Goal: Task Accomplishment & Management: Manage account settings

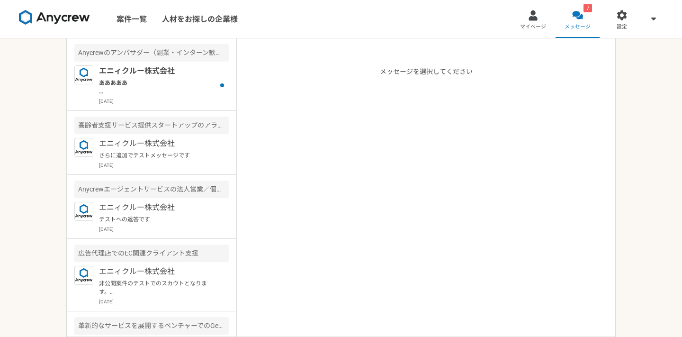
scroll to position [41, 0]
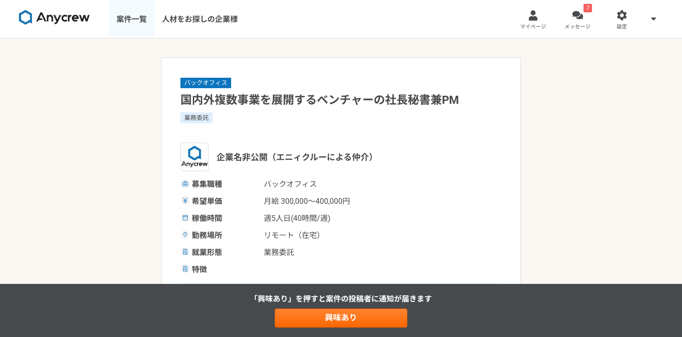
click at [127, 25] on link "案件一覧" at bounding box center [131, 19] width 45 height 38
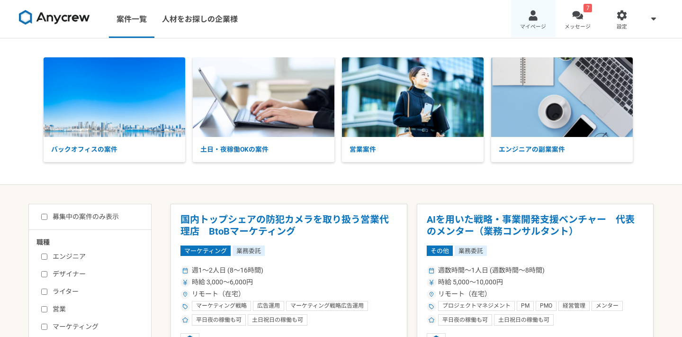
click at [534, 27] on span "マイページ" at bounding box center [533, 27] width 26 height 8
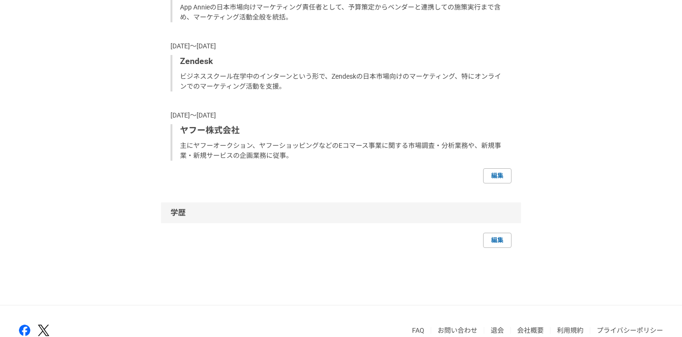
scroll to position [782, 0]
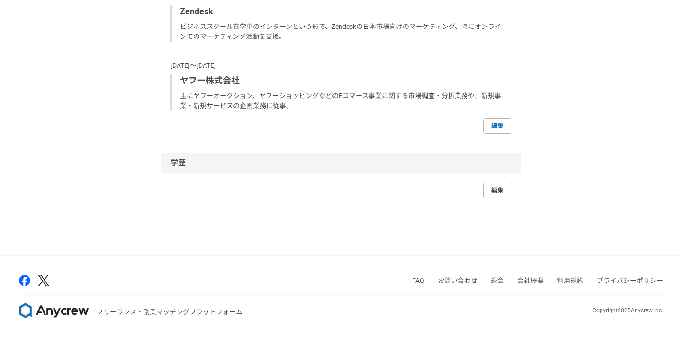
click at [507, 194] on link "編集" at bounding box center [497, 190] width 28 height 15
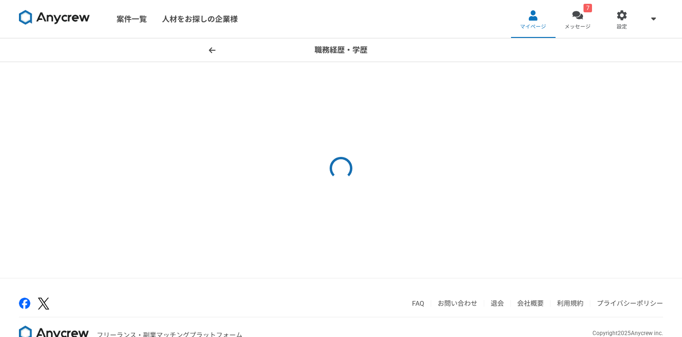
select select "2024"
select select
select select "2015"
select select "2017"
select select "2014"
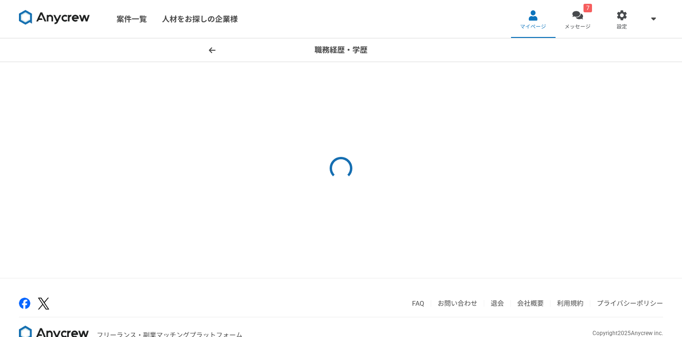
select select "2015"
select select "2007"
select select "2013"
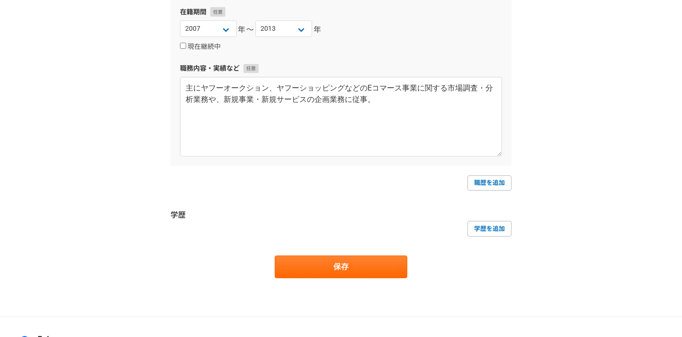
scroll to position [1096, 0]
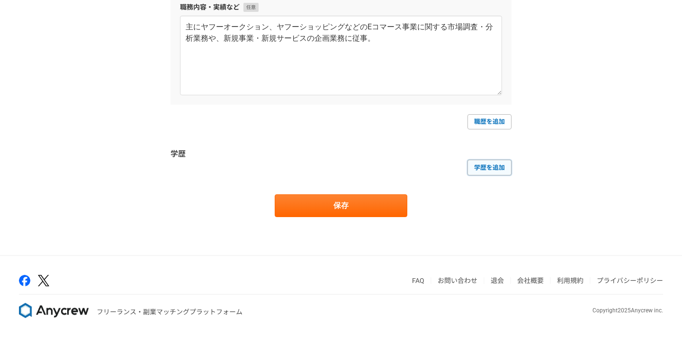
click at [489, 174] on link "学歴を追加" at bounding box center [489, 167] width 44 height 15
select select
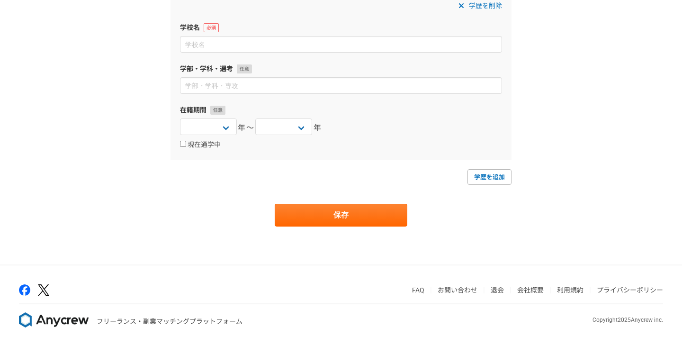
scroll to position [1277, 0]
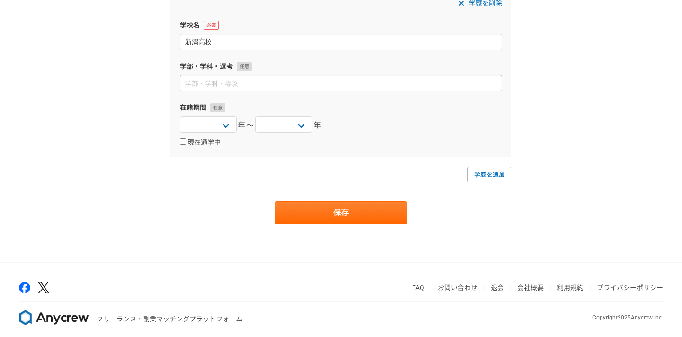
type input "新潟高校"
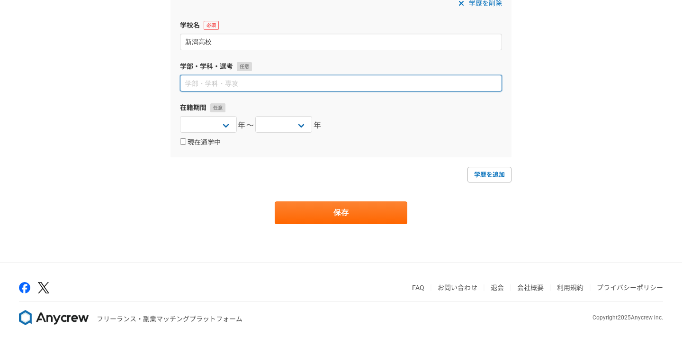
click at [221, 86] on input at bounding box center [341, 83] width 322 height 17
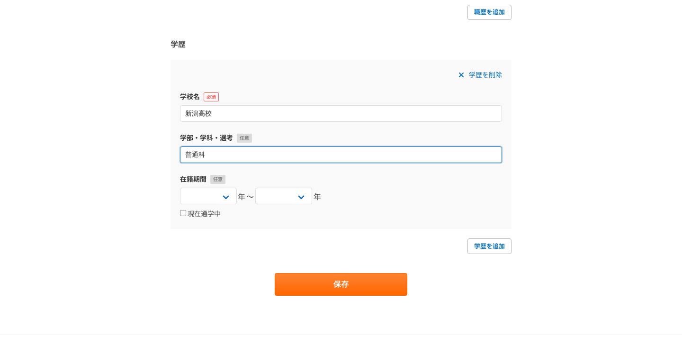
scroll to position [1202, 0]
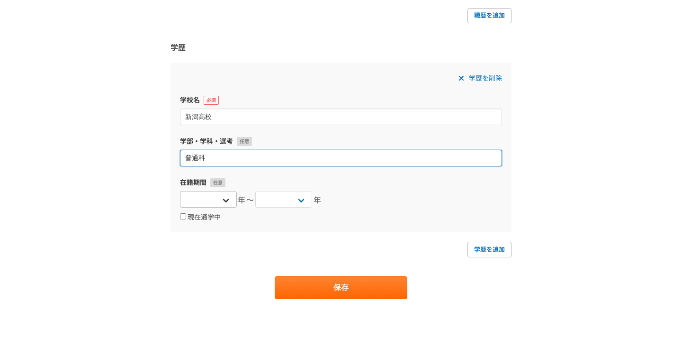
type input "普通科"
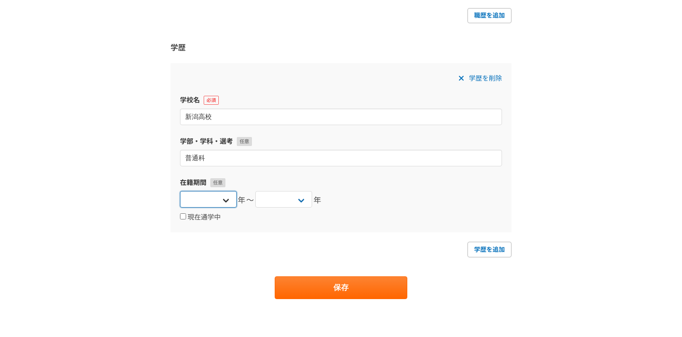
click at [229, 200] on select "[DATE] [DATE] [DATE] [DATE] [DATE] [DATE] [DATE] [DATE] [DATE] [DATE] [DATE] [D…" at bounding box center [208, 199] width 57 height 17
select select "2003"
click at [180, 191] on select "[DATE] [DATE] [DATE] [DATE] [DATE] [DATE] [DATE] [DATE] [DATE] [DATE] [DATE] [D…" at bounding box center [208, 199] width 57 height 17
click at [296, 193] on select "[DATE] [DATE] [DATE] [DATE] [DATE] [DATE] [DATE] [DATE] [DATE] [DATE] [DATE] [D…" at bounding box center [283, 199] width 57 height 17
select select "2003"
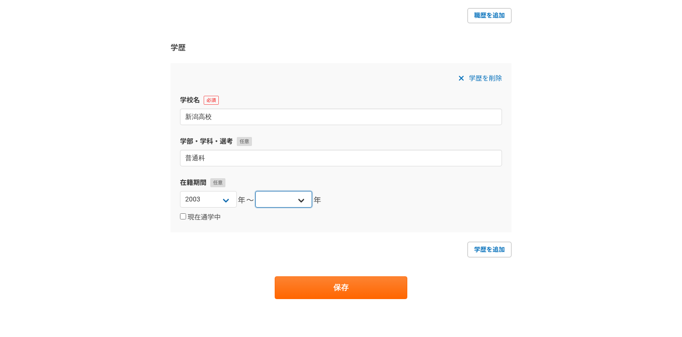
click at [255, 191] on select "[DATE] [DATE] [DATE] [DATE] [DATE] [DATE] [DATE] [DATE] [DATE] [DATE] [DATE] [D…" at bounding box center [283, 199] width 57 height 17
click at [226, 198] on select "[DATE] [DATE] [DATE] [DATE] [DATE] [DATE] [DATE] [DATE] [DATE] [DATE] [DATE] [D…" at bounding box center [208, 199] width 57 height 17
select select "2000"
click at [180, 191] on select "[DATE] [DATE] [DATE] [DATE] [DATE] [DATE] [DATE] [DATE] [DATE] [DATE] [DATE] [D…" at bounding box center [208, 199] width 57 height 17
click at [331, 291] on button "保存" at bounding box center [341, 287] width 133 height 23
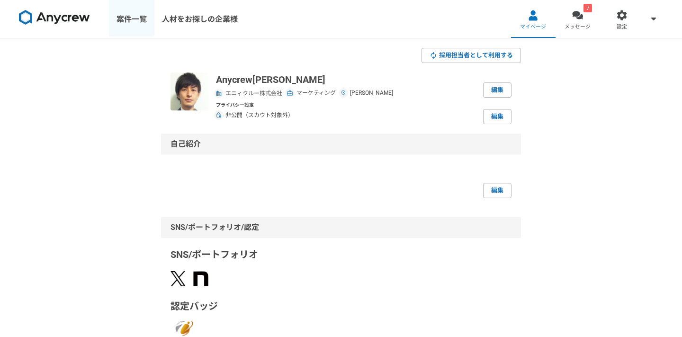
click at [130, 23] on link "案件一覧" at bounding box center [131, 19] width 45 height 38
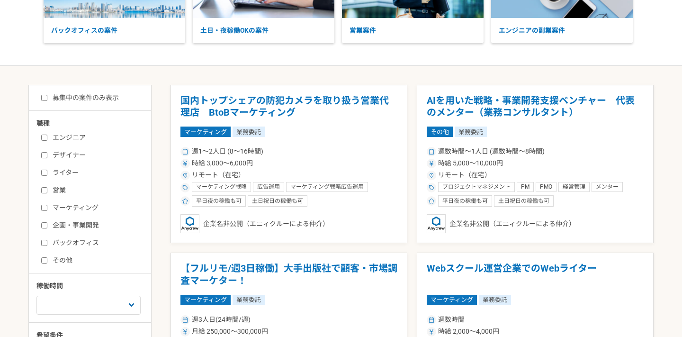
scroll to position [134, 0]
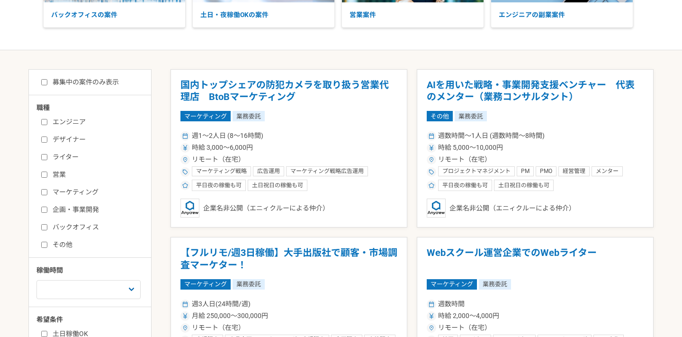
click at [46, 224] on input "バックオフィス" at bounding box center [44, 227] width 6 height 6
checkbox input "true"
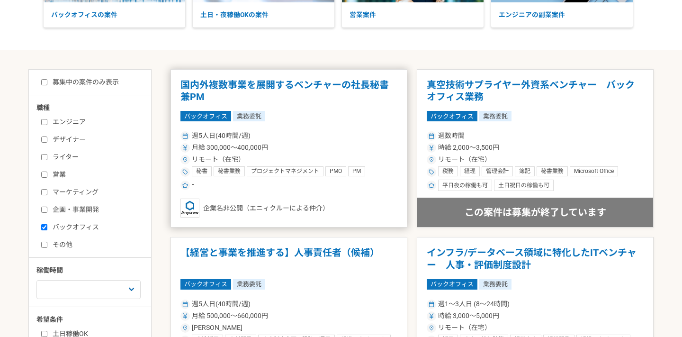
click at [300, 94] on h1 "国内外複数事業を展開するベンチャーの社長秘書兼PM" at bounding box center [288, 91] width 217 height 24
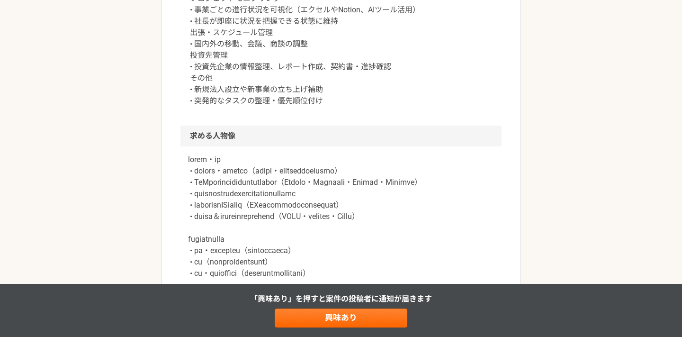
scroll to position [550, 0]
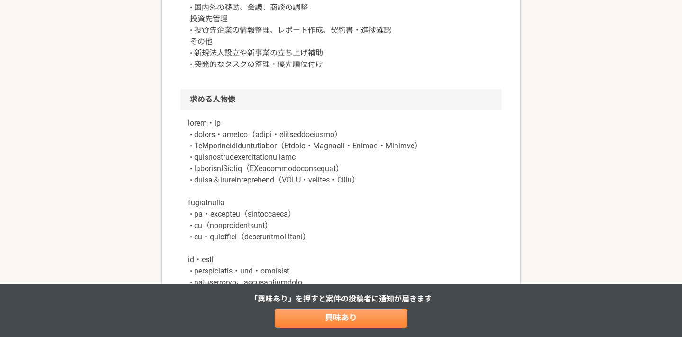
click at [322, 319] on link "興味あり" at bounding box center [341, 317] width 133 height 19
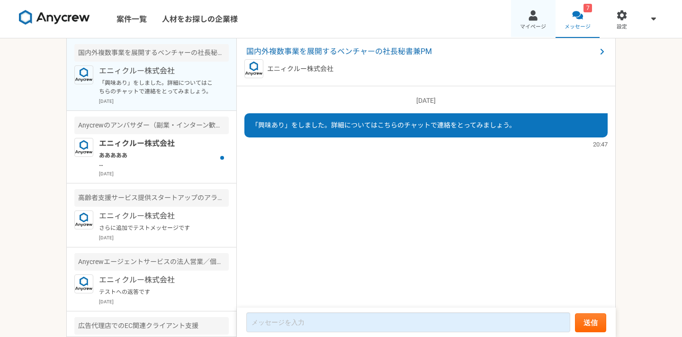
click at [527, 32] on link "マイページ" at bounding box center [533, 19] width 45 height 38
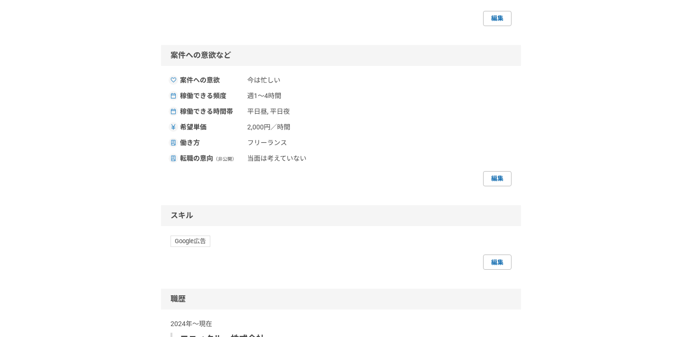
scroll to position [478, 0]
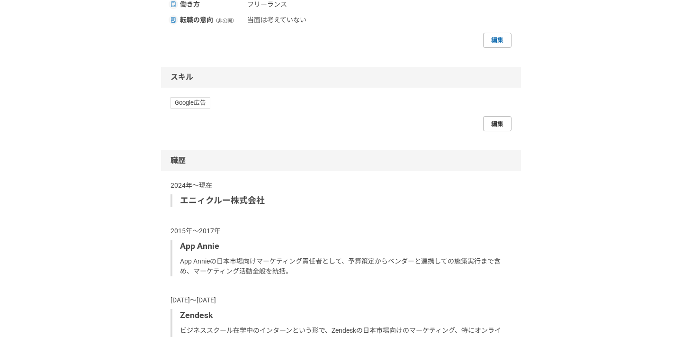
click at [491, 126] on link "編集" at bounding box center [497, 123] width 28 height 15
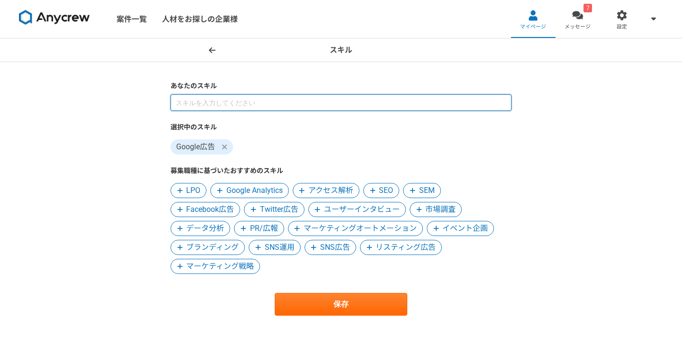
click at [334, 100] on input at bounding box center [340, 102] width 341 height 17
click at [337, 101] on input at bounding box center [340, 102] width 341 height 17
paste input "あああああああ"
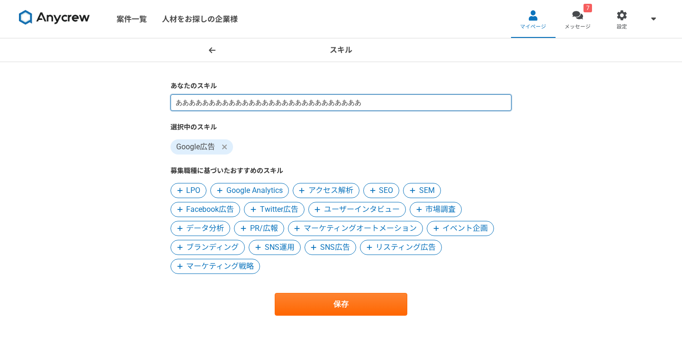
paste input "あああああああ"
type input "ああああああああああああああああああああああああああああああああああああああああああ"
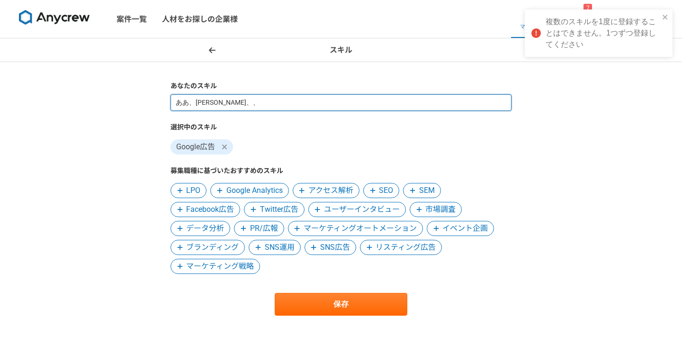
type input "ああ、[PERSON_NAME]、、"
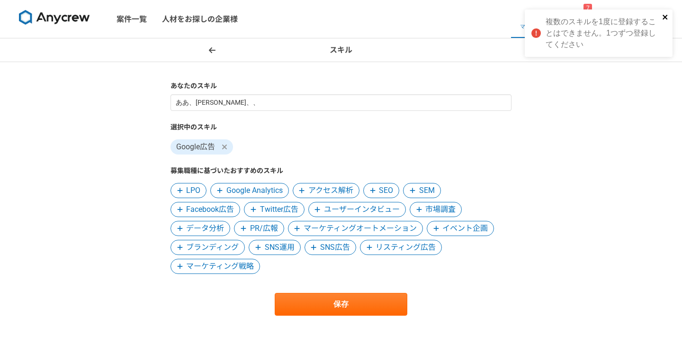
click at [664, 18] on icon "close" at bounding box center [665, 17] width 5 height 5
click at [59, 21] on img at bounding box center [54, 17] width 71 height 15
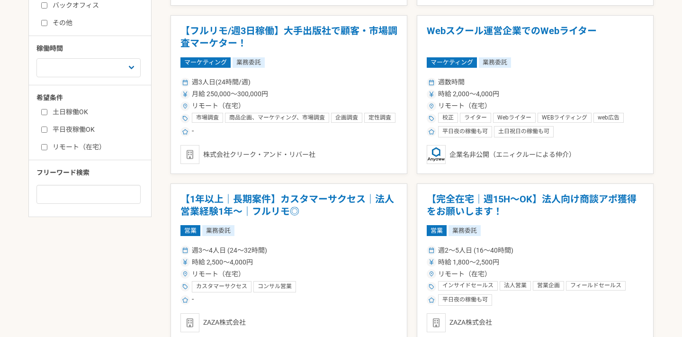
scroll to position [359, 0]
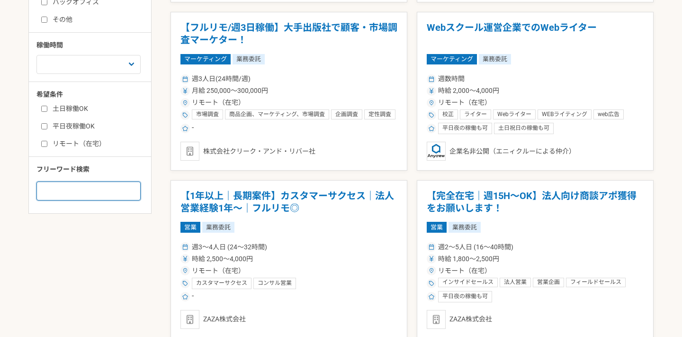
click at [127, 196] on input at bounding box center [88, 190] width 104 height 19
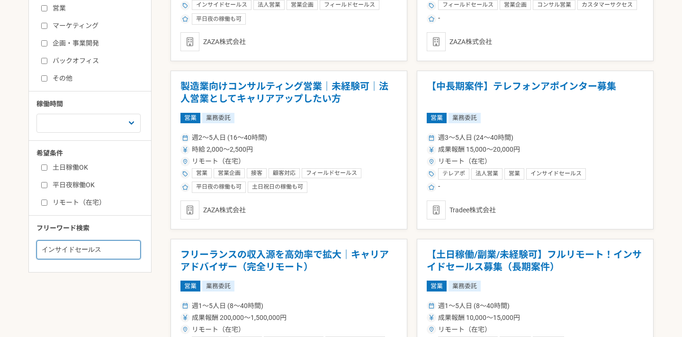
scroll to position [310, 0]
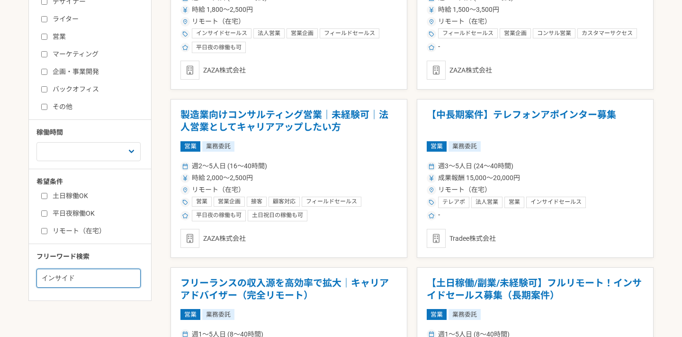
scroll to position [408, 0]
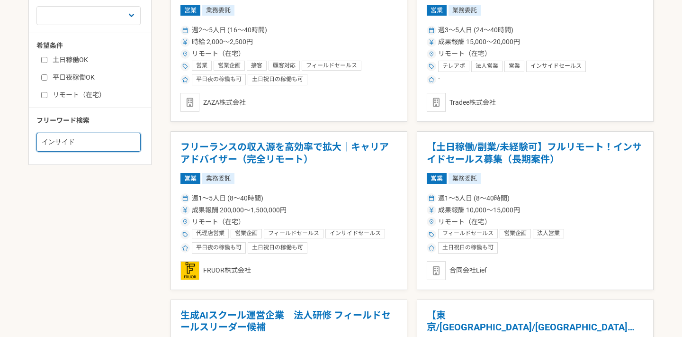
drag, startPoint x: 78, startPoint y: 145, endPoint x: 10, endPoint y: 134, distance: 68.3
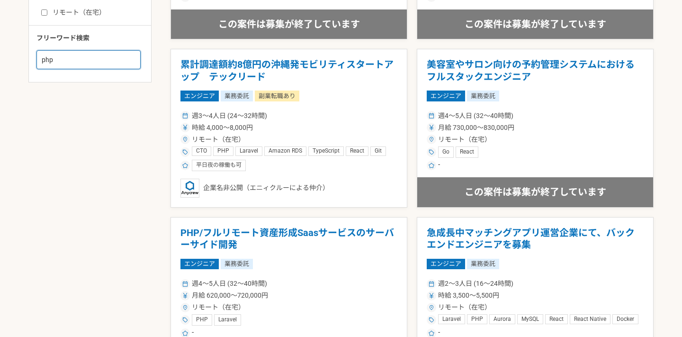
scroll to position [492, 0]
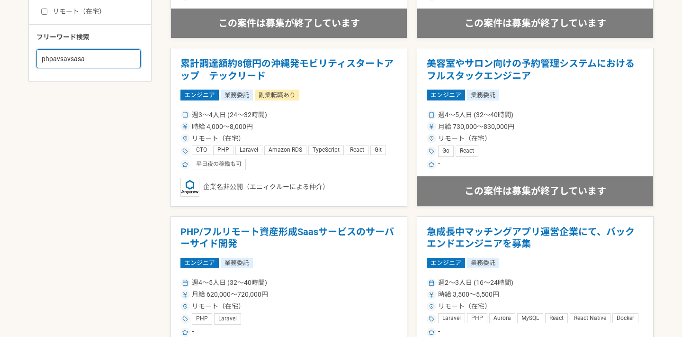
type input "phpavsavsasa"
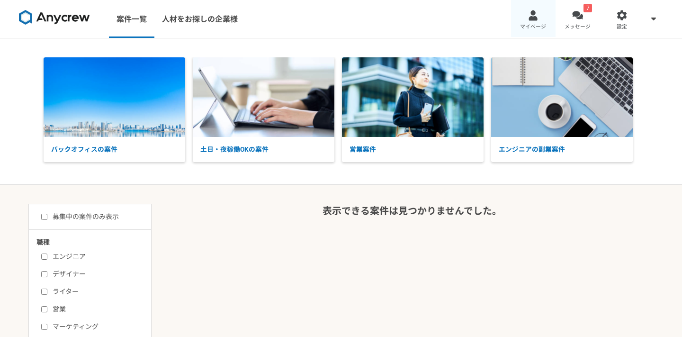
click at [532, 12] on div at bounding box center [533, 15] width 11 height 11
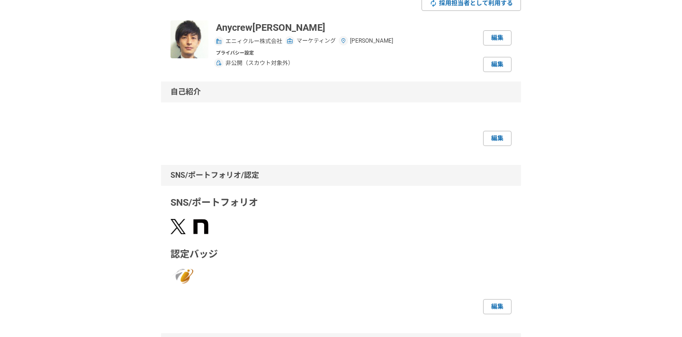
scroll to position [51, 0]
click at [501, 68] on link "編集" at bounding box center [497, 65] width 28 height 15
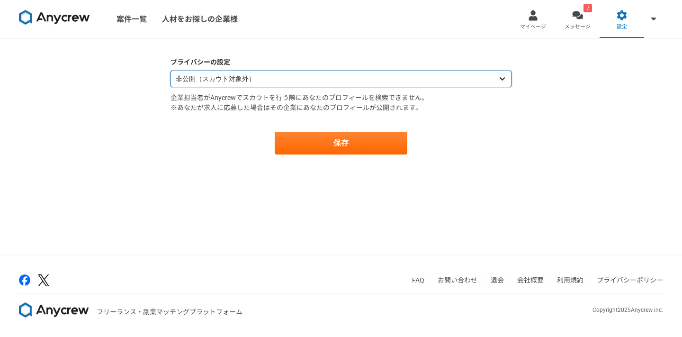
click at [385, 80] on select "公開（スカウト対象） 非公開（スカウト対象外）" at bounding box center [340, 79] width 341 height 17
select select "opened"
click at [170, 71] on select "公開（スカウト対象） 非公開（スカウト対象外）" at bounding box center [340, 79] width 341 height 17
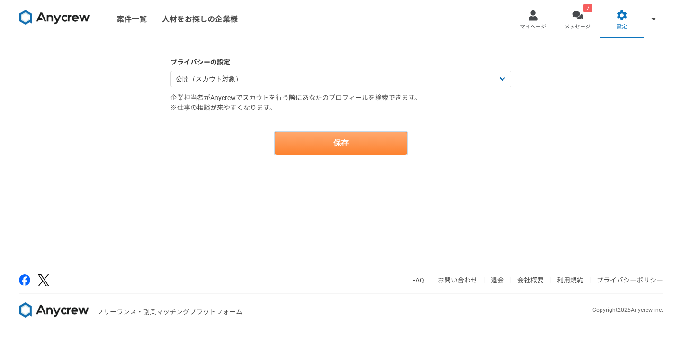
click at [361, 134] on button "保存" at bounding box center [341, 143] width 133 height 23
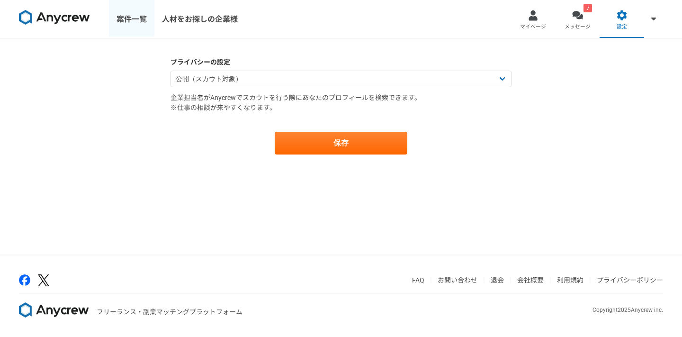
click at [131, 24] on link "案件一覧" at bounding box center [131, 19] width 45 height 38
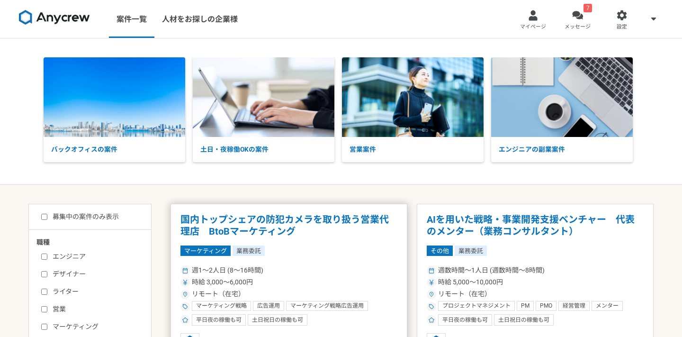
click at [280, 223] on h1 "国内トップシェアの防犯カメラを取り扱う営業代理店　BtoBマーケティング" at bounding box center [288, 226] width 217 height 24
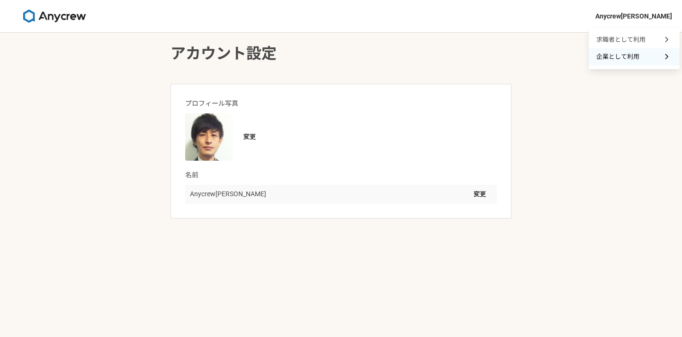
click at [664, 55] on span at bounding box center [666, 56] width 11 height 11
